Goal: Transaction & Acquisition: Purchase product/service

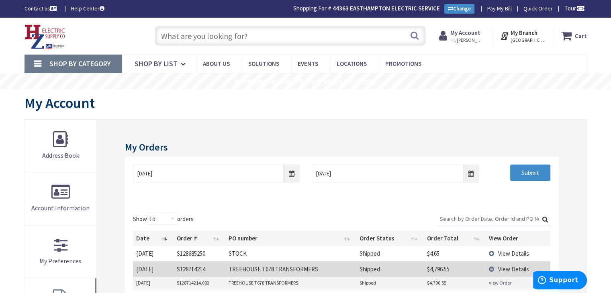
click at [235, 37] on input "text" at bounding box center [290, 36] width 271 height 20
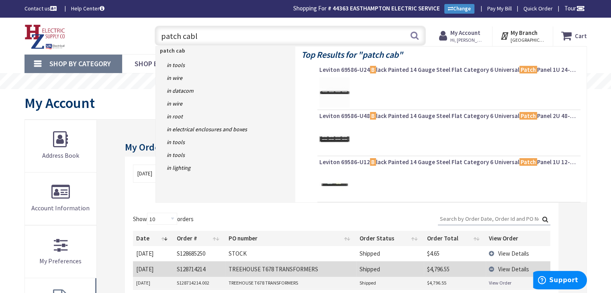
type input "patch cable"
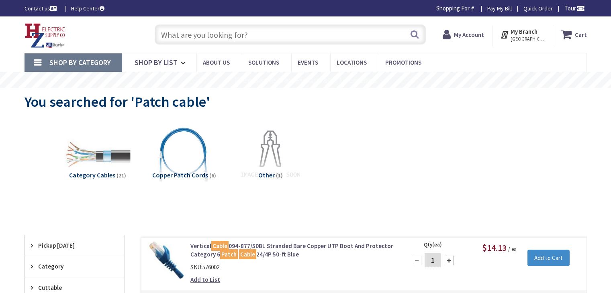
type input "MA-[GEOGRAPHIC_DATA], [GEOGRAPHIC_DATA]"
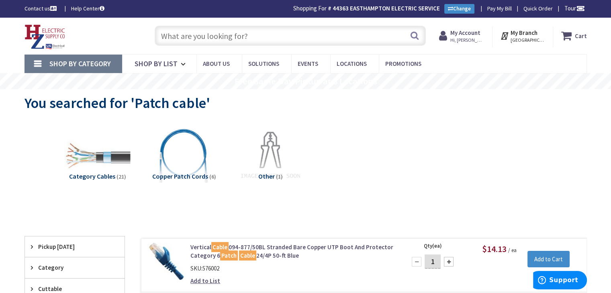
click at [179, 34] on input "text" at bounding box center [290, 36] width 271 height 20
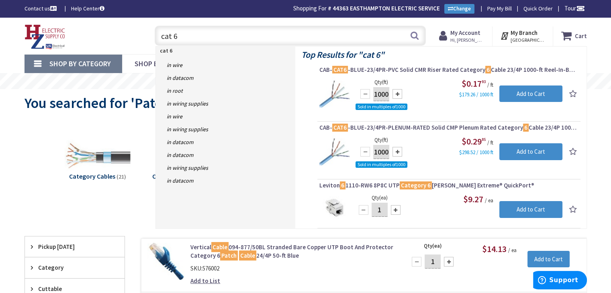
drag, startPoint x: 103, startPoint y: 33, endPoint x: 94, endPoint y: 33, distance: 9.6
click at [94, 33] on div "Toggle Nav cat 6 cat 6 Search Cart My Cart Close" at bounding box center [305, 36] width 575 height 27
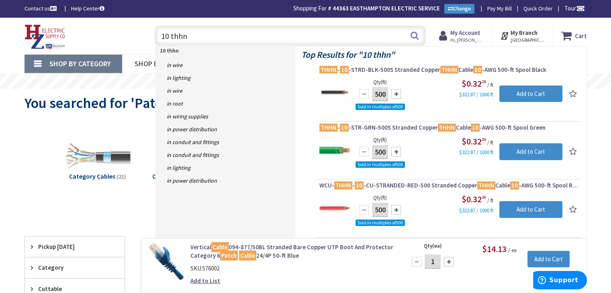
drag, startPoint x: 197, startPoint y: 38, endPoint x: 58, endPoint y: 23, distance: 140.3
click at [59, 23] on div "Toggle Nav 10 thhn 10 thhn Search Cart My Cart Close" at bounding box center [305, 36] width 575 height 27
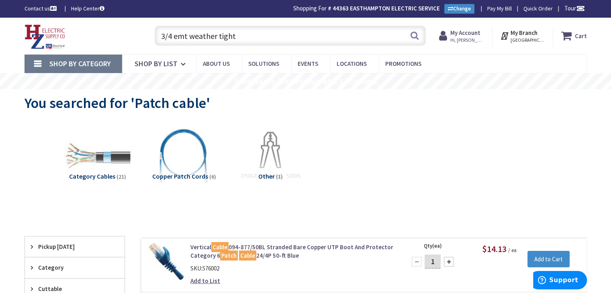
type input "3/4 emt weather tight"
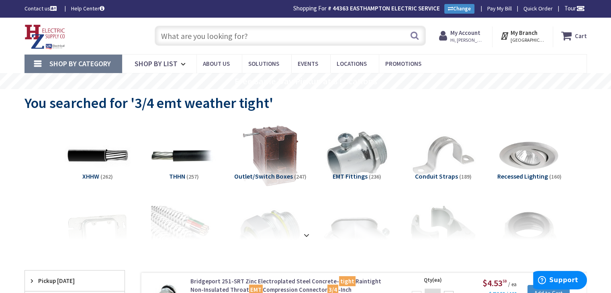
click at [236, 38] on input "text" at bounding box center [290, 36] width 271 height 20
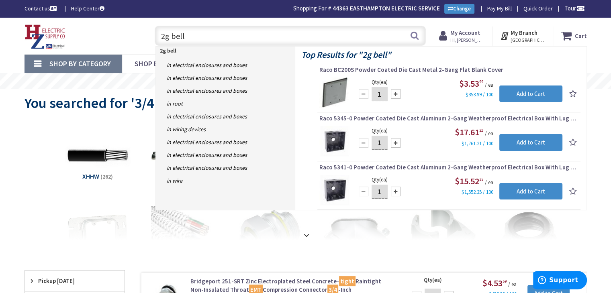
type input "2g bell"
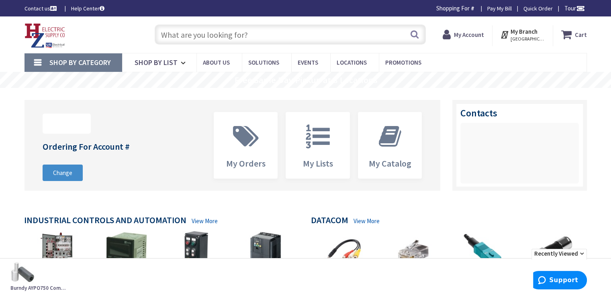
click at [197, 34] on input "text" at bounding box center [290, 35] width 271 height 20
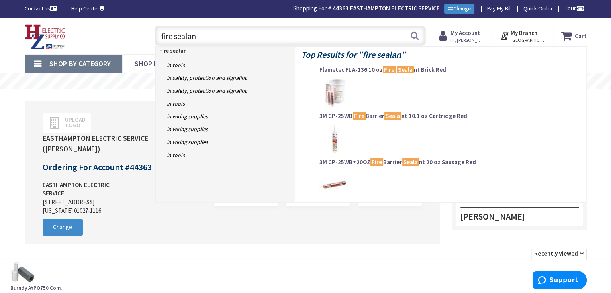
type input "fire sealant"
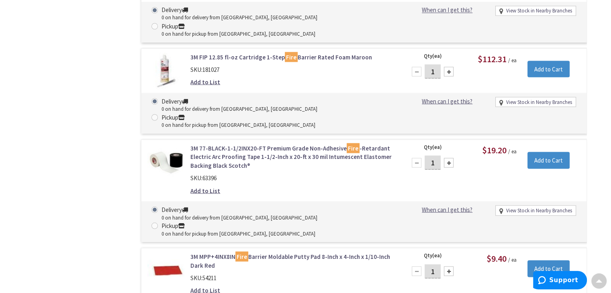
scroll to position [1609, 0]
